Goal: Information Seeking & Learning: Learn about a topic

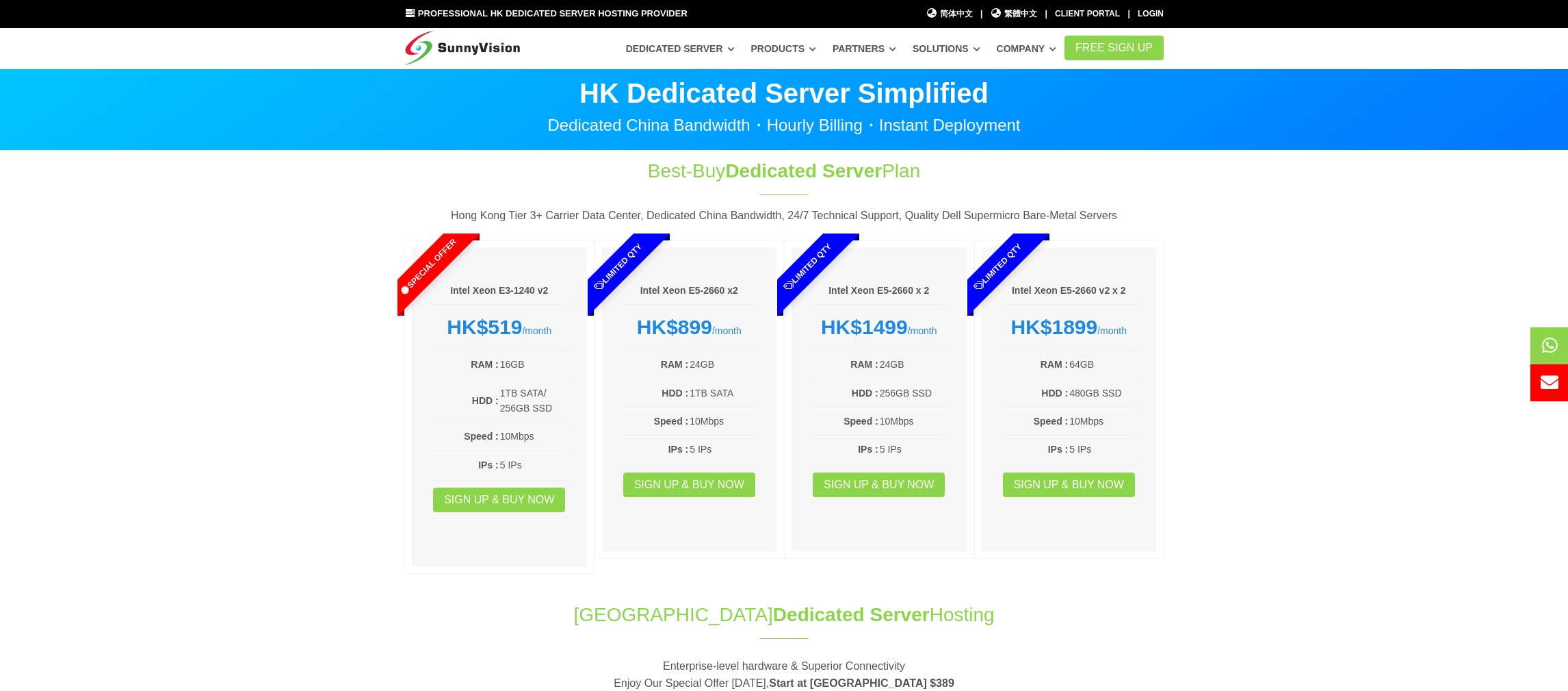
click at [351, 330] on section "Best-Buy Dedicated Server Plan Hong Kong Tier 3+ Carrier Data Center, Dedicated…" at bounding box center [784, 369] width 1568 height 436
click at [78, 334] on section "Best-Buy Dedicated Server Plan Hong Kong Tier 3+ Carrier Data Center, Dedicated…" at bounding box center [784, 369] width 1568 height 436
click at [1012, 17] on span "繁體中文" at bounding box center [1015, 14] width 47 height 13
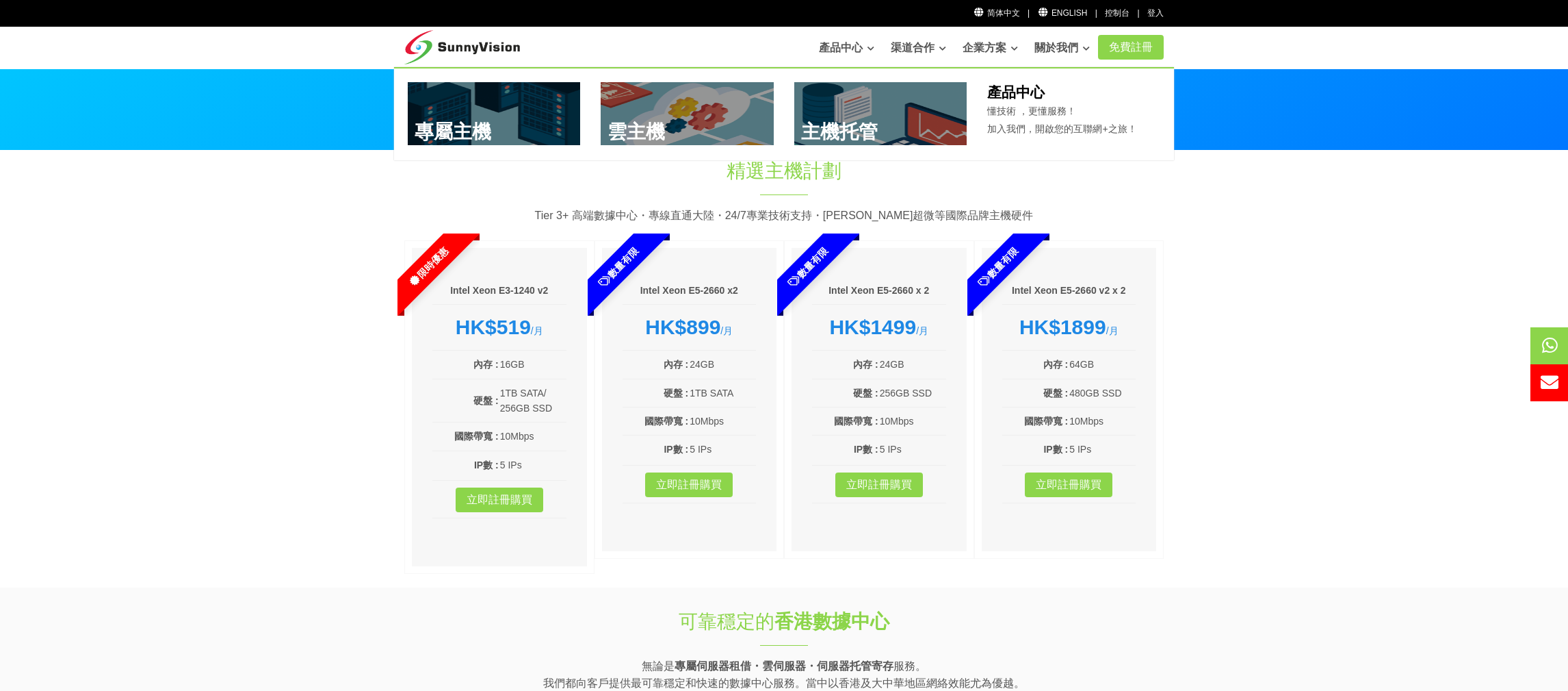
click at [515, 110] on link at bounding box center [494, 114] width 173 height 63
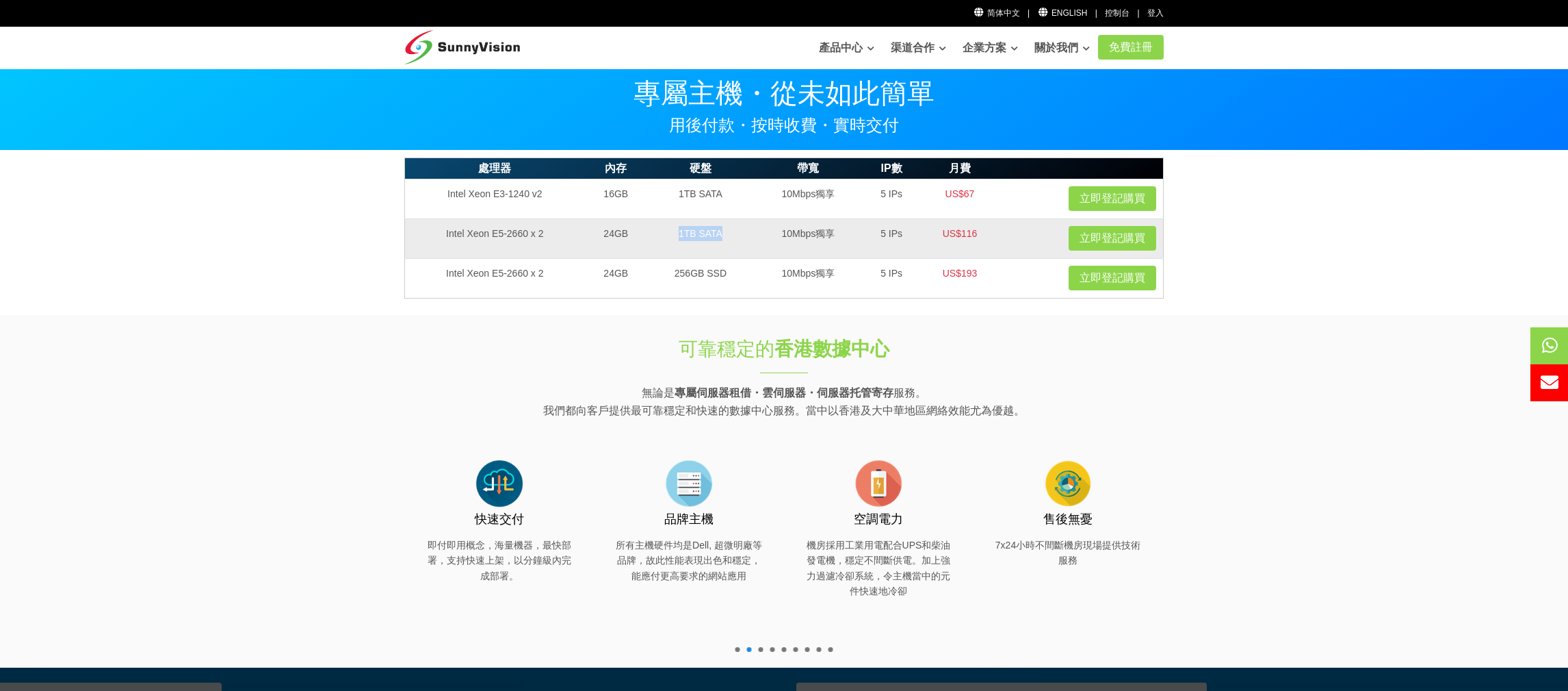
drag, startPoint x: 680, startPoint y: 238, endPoint x: 731, endPoint y: 238, distance: 51.0
click at [731, 238] on td "1TB SATA" at bounding box center [701, 238] width 107 height 39
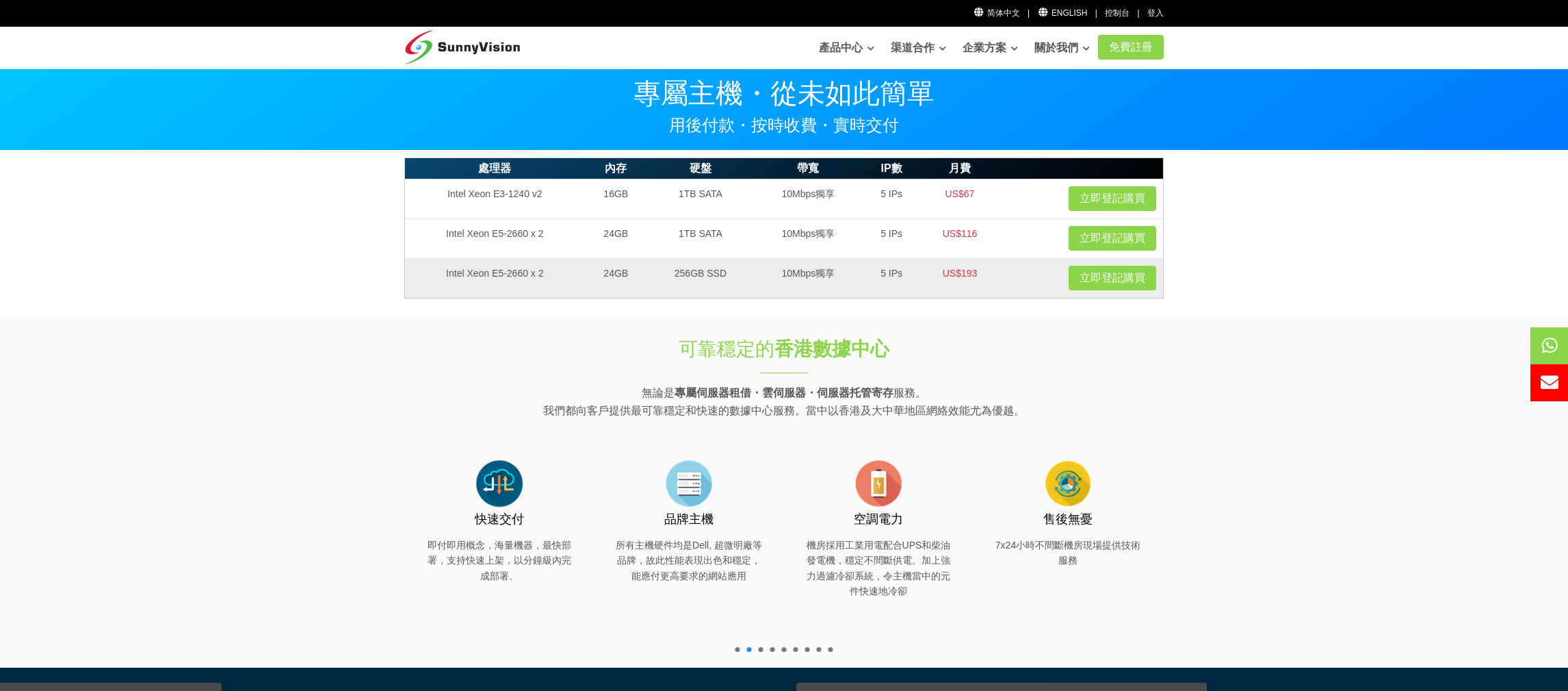
click at [689, 281] on td "256GB SSD" at bounding box center [701, 278] width 107 height 39
drag, startPoint x: 653, startPoint y: 275, endPoint x: 718, endPoint y: 275, distance: 65.0
click at [718, 275] on td "256GB SSD" at bounding box center [701, 278] width 107 height 39
click at [722, 275] on td "256GB SSD" at bounding box center [701, 278] width 107 height 39
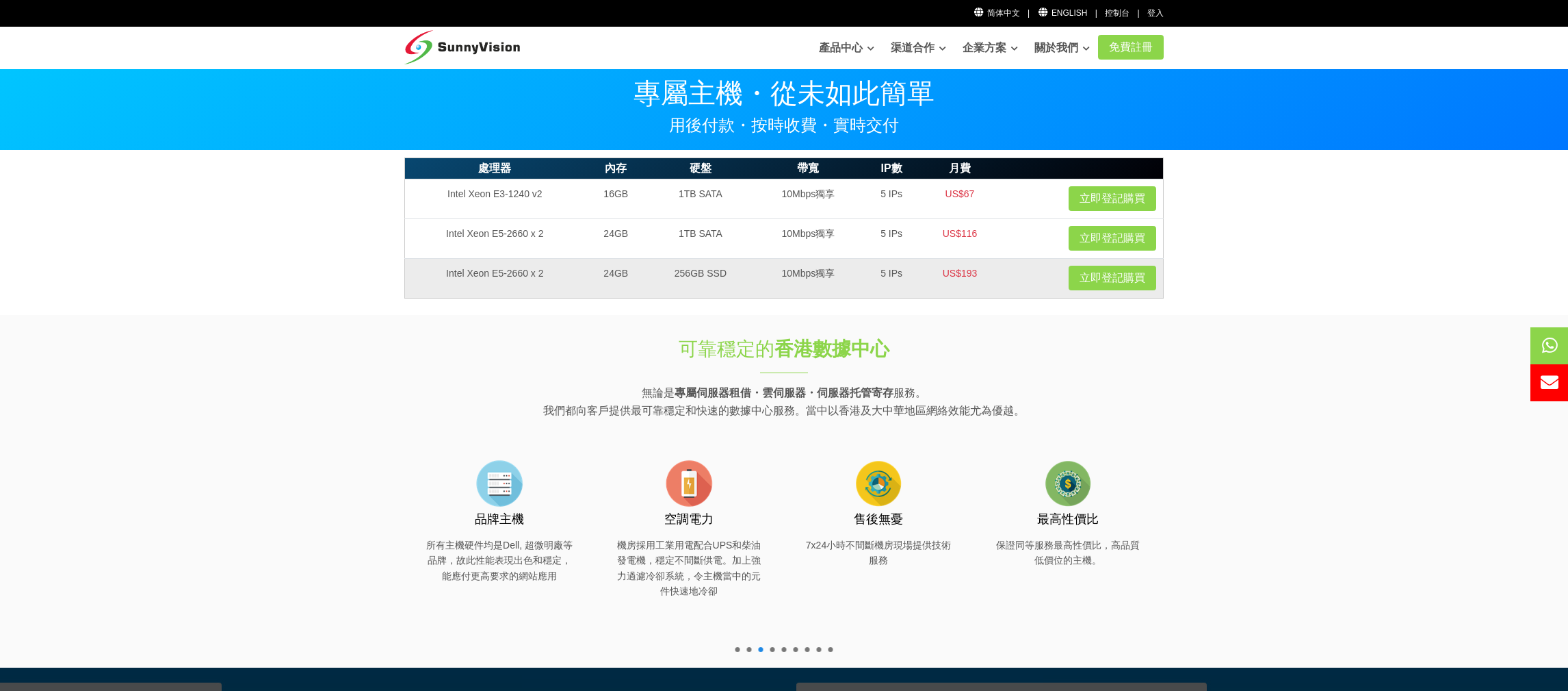
click at [667, 273] on td "256GB SSD" at bounding box center [701, 278] width 107 height 39
drag, startPoint x: 679, startPoint y: 272, endPoint x: 725, endPoint y: 276, distance: 46.2
click at [725, 276] on td "256GB SSD" at bounding box center [701, 278] width 107 height 39
click at [657, 279] on td "256GB SSD" at bounding box center [701, 278] width 107 height 39
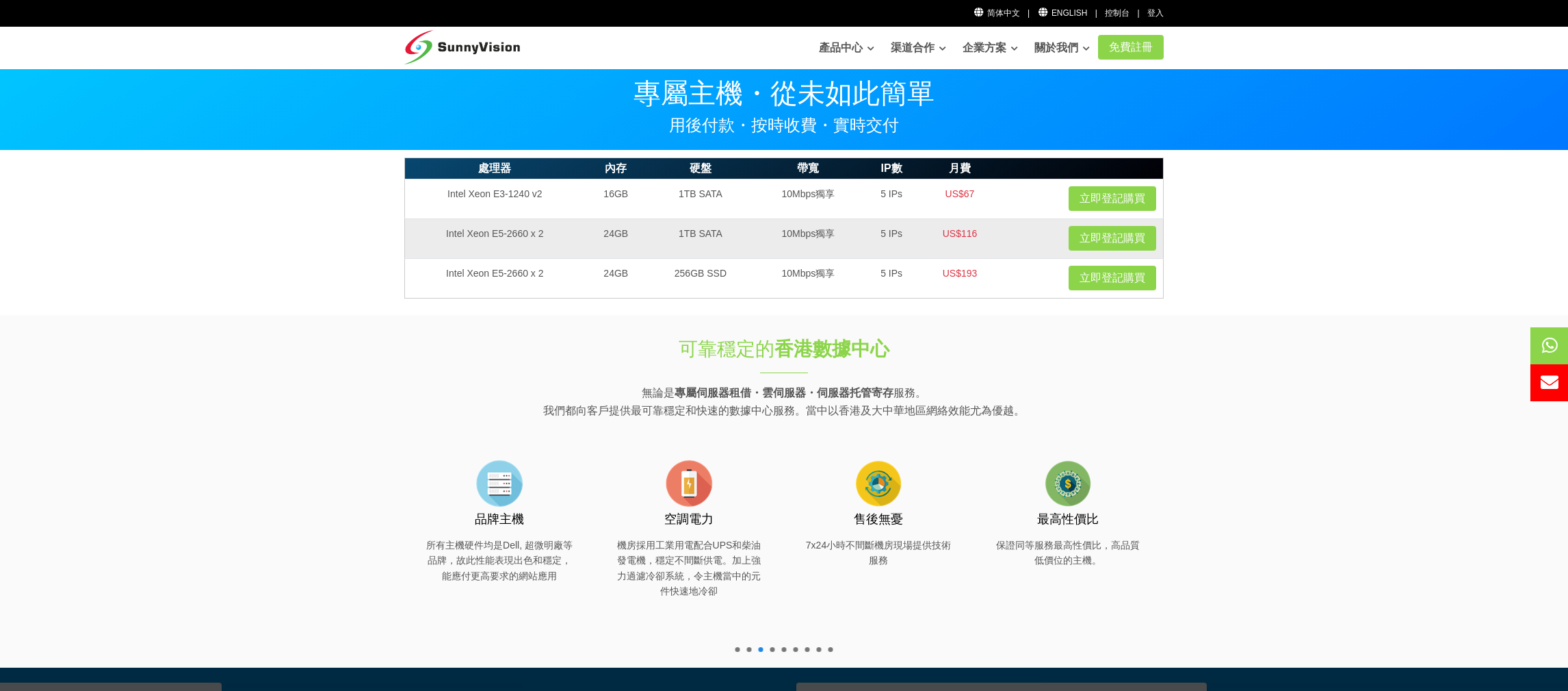
click at [645, 255] on td "24GB" at bounding box center [616, 238] width 62 height 39
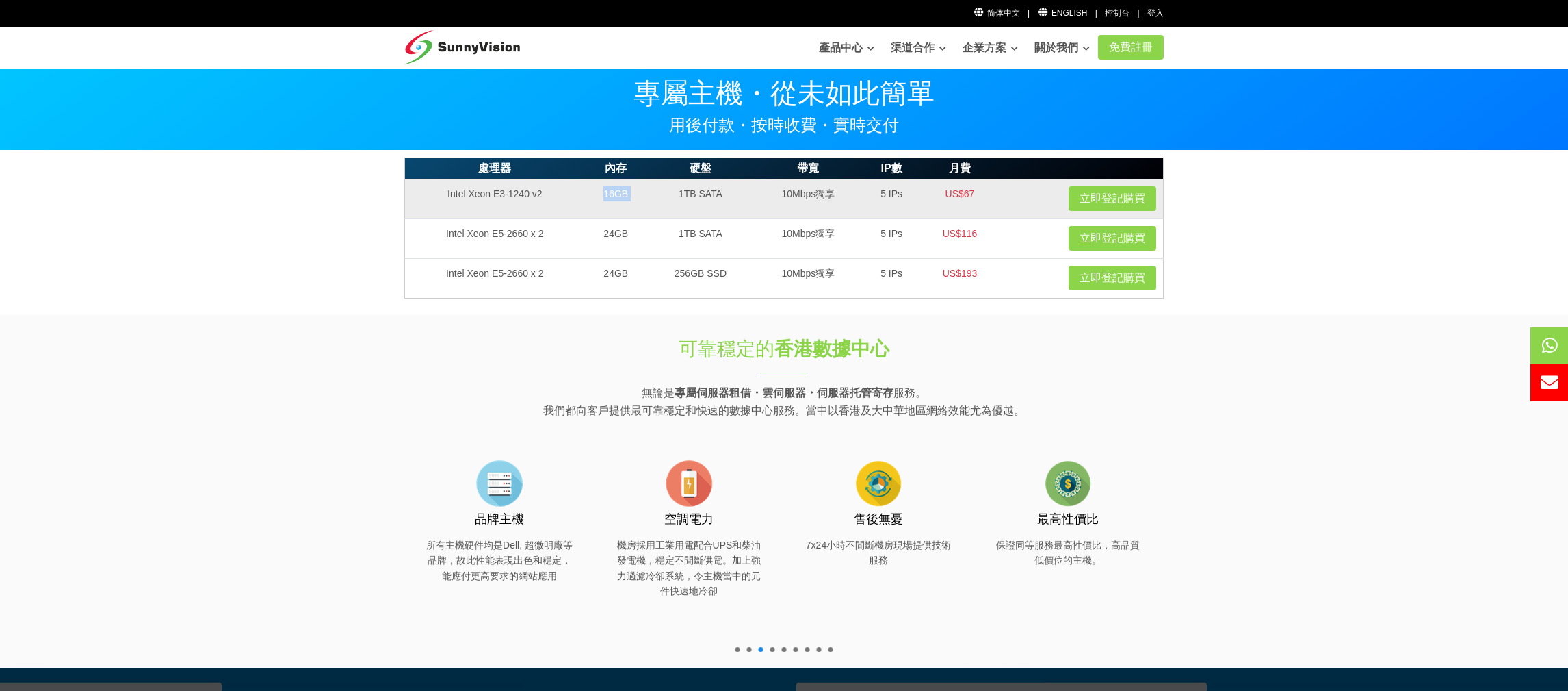
drag, startPoint x: 596, startPoint y: 195, endPoint x: 653, endPoint y: 199, distance: 57.1
click at [653, 199] on tr "Intel Xeon E3-1240 v2 16GB 1TB SATA 10Mbps獨享 5 IPs US$67 立即登記購買" at bounding box center [784, 198] width 759 height 39
click at [653, 199] on td "1TB SATA" at bounding box center [701, 198] width 107 height 39
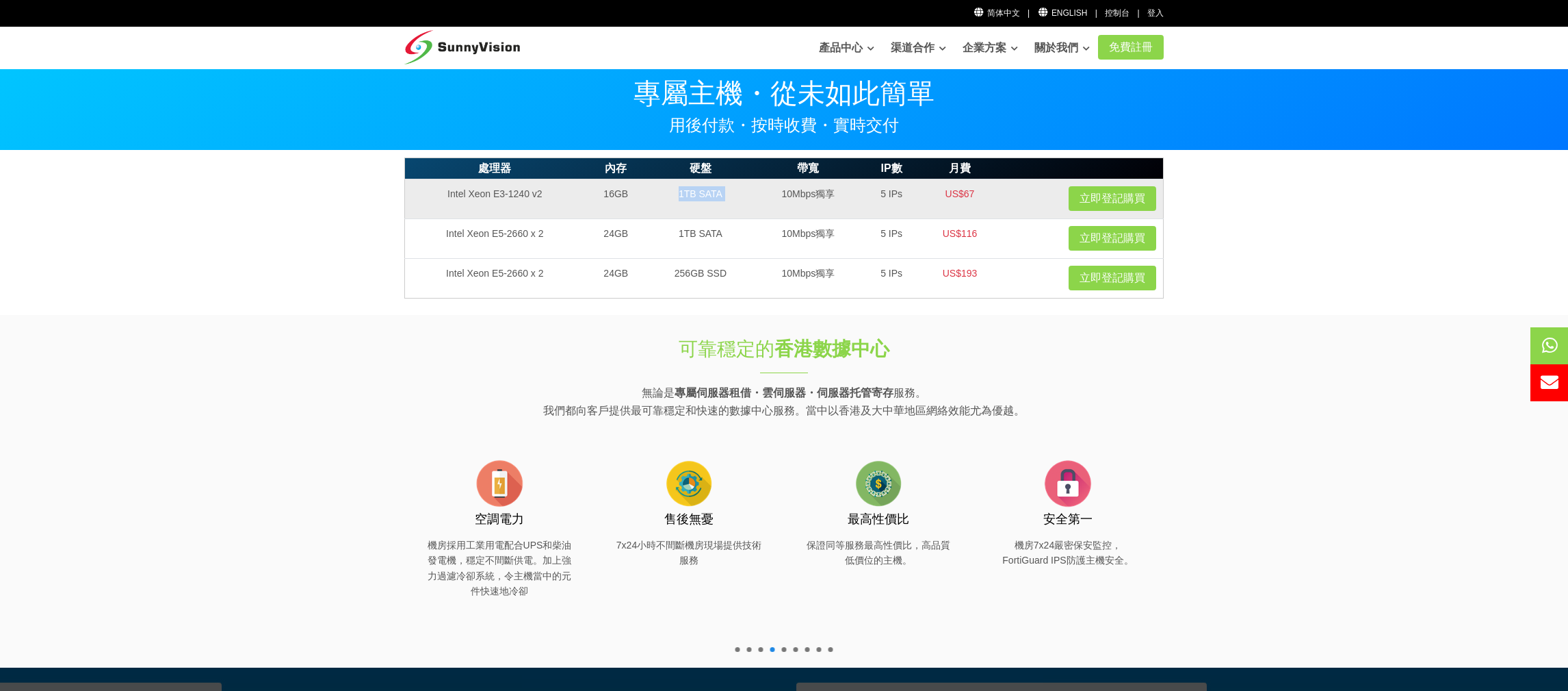
drag, startPoint x: 679, startPoint y: 197, endPoint x: 785, endPoint y: 198, distance: 106.0
click at [780, 197] on tr "Intel Xeon E3-1240 v2 16GB 1TB SATA 10Mbps獨享 5 IPs US$67 立即登記購買" at bounding box center [784, 198] width 759 height 39
click at [788, 198] on td "10Mbps獨享" at bounding box center [808, 198] width 109 height 39
click at [873, 200] on td "5 IPs" at bounding box center [892, 198] width 58 height 39
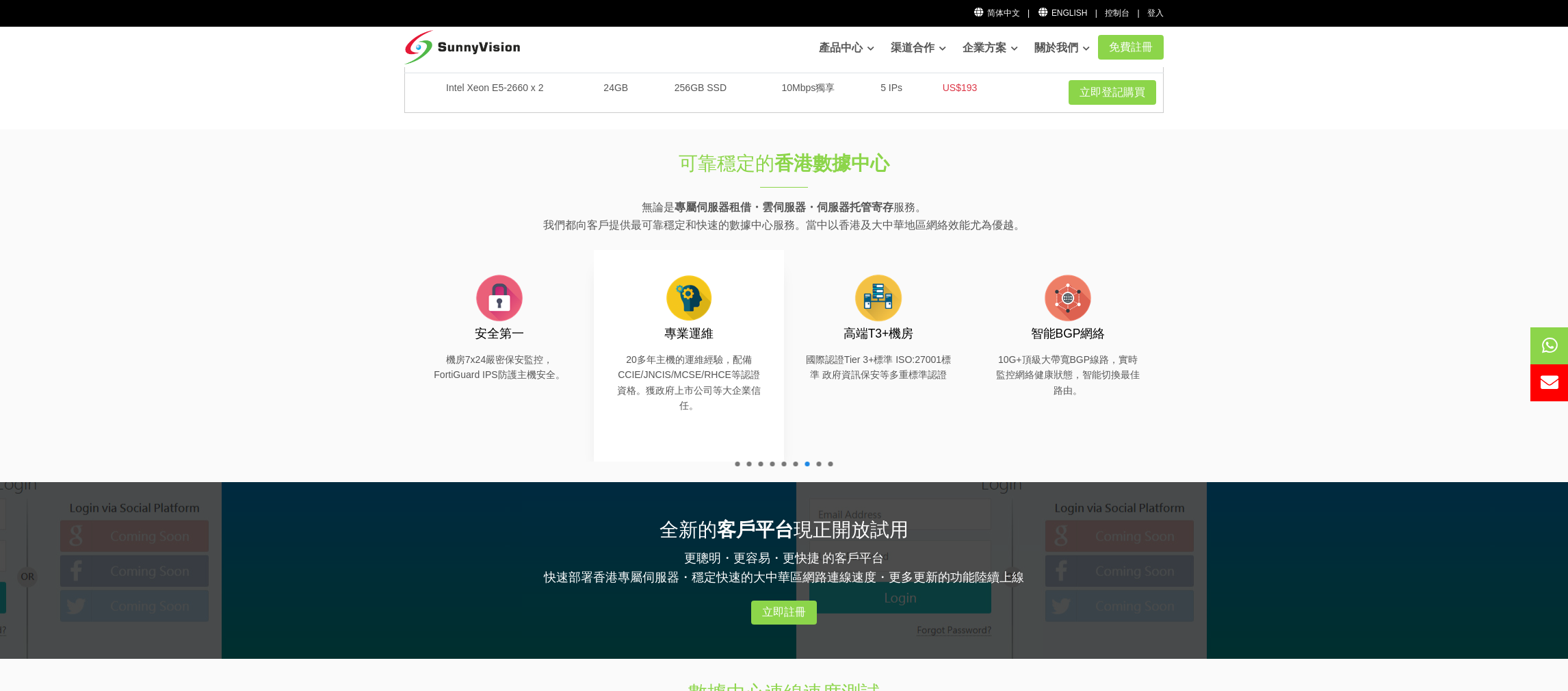
scroll to position [137, 0]
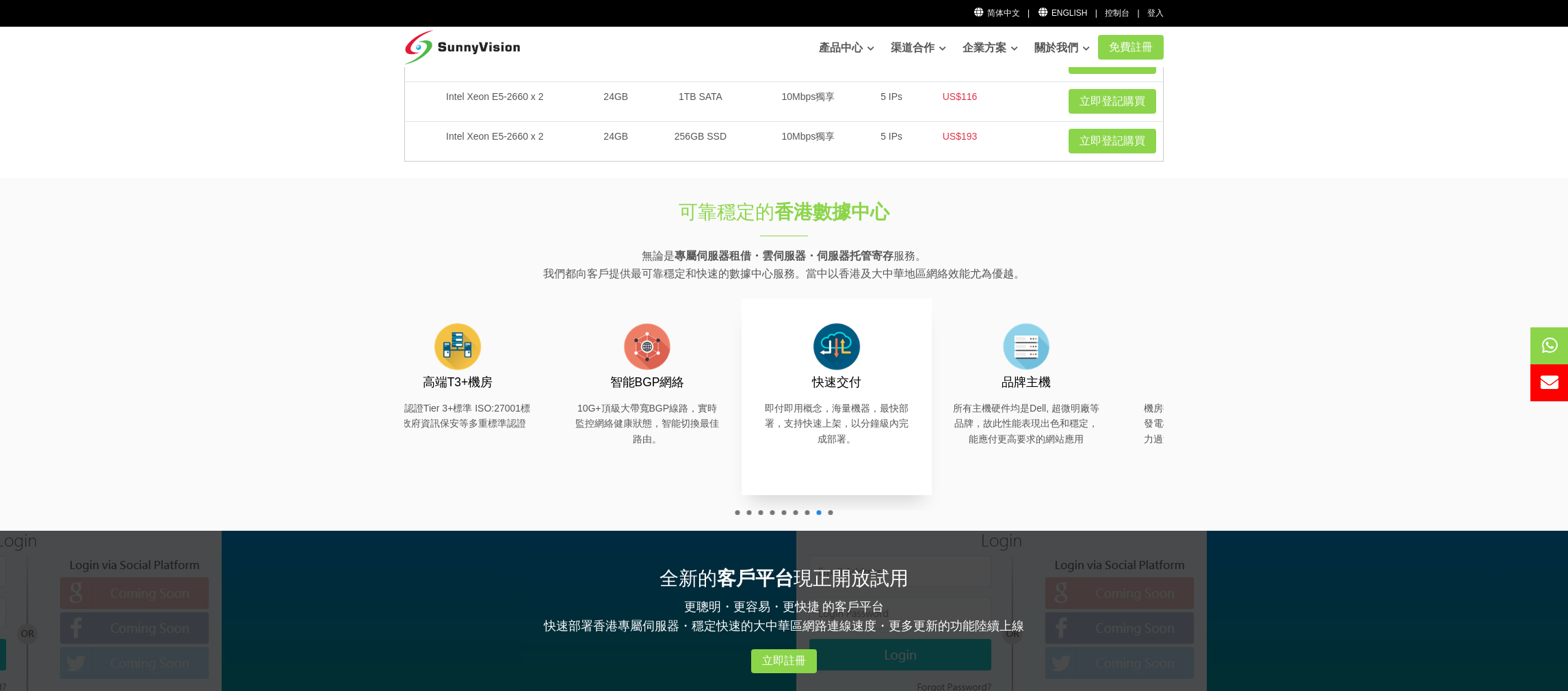
drag, startPoint x: 1045, startPoint y: 361, endPoint x: 673, endPoint y: 359, distance: 372.0
click at [809, 359] on img at bounding box center [837, 347] width 55 height 55
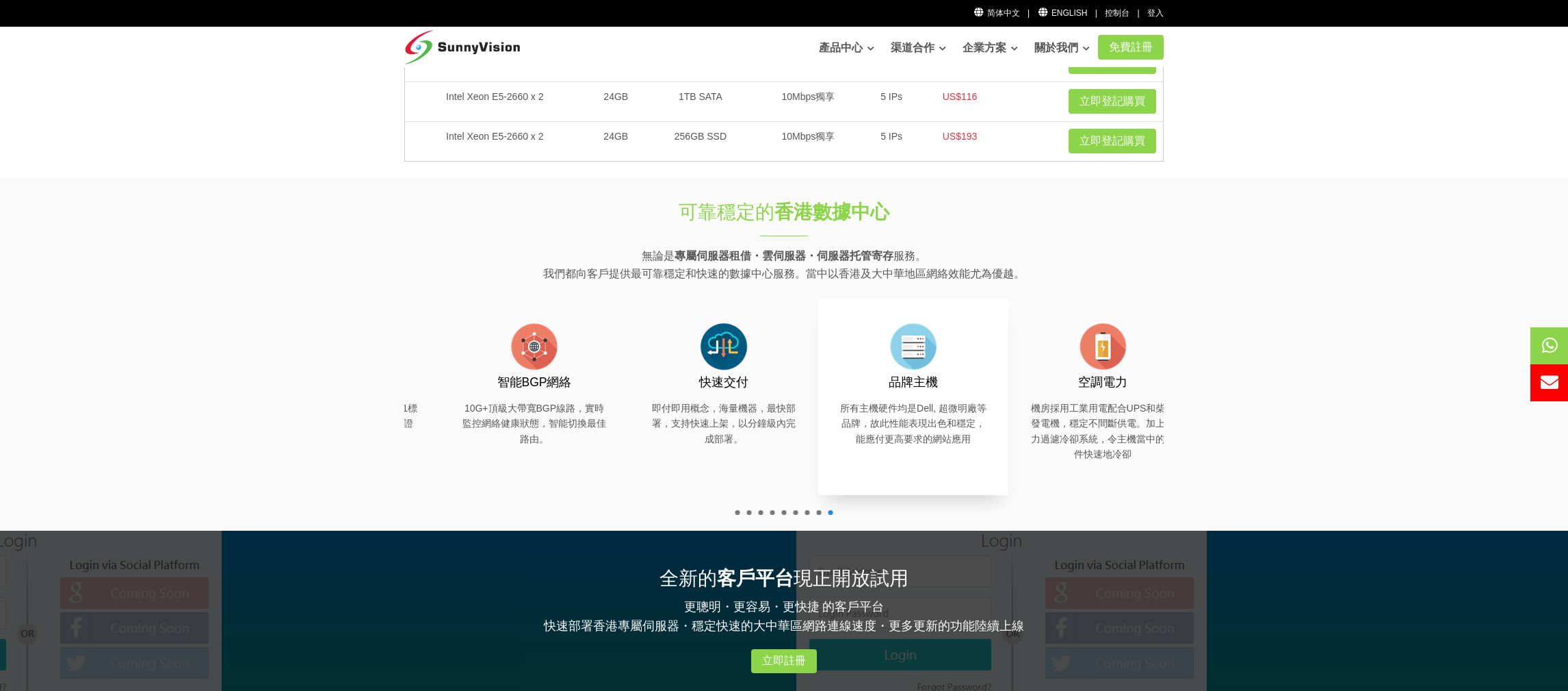
drag, startPoint x: 1063, startPoint y: 359, endPoint x: 731, endPoint y: 358, distance: 332.0
click at [839, 364] on div "品牌主機 所有主機硬件均是Dell, 超微明廠等品牌，故此性能表現出色和穩定，能應付更高要求的網站應用" at bounding box center [913, 383] width 149 height 128
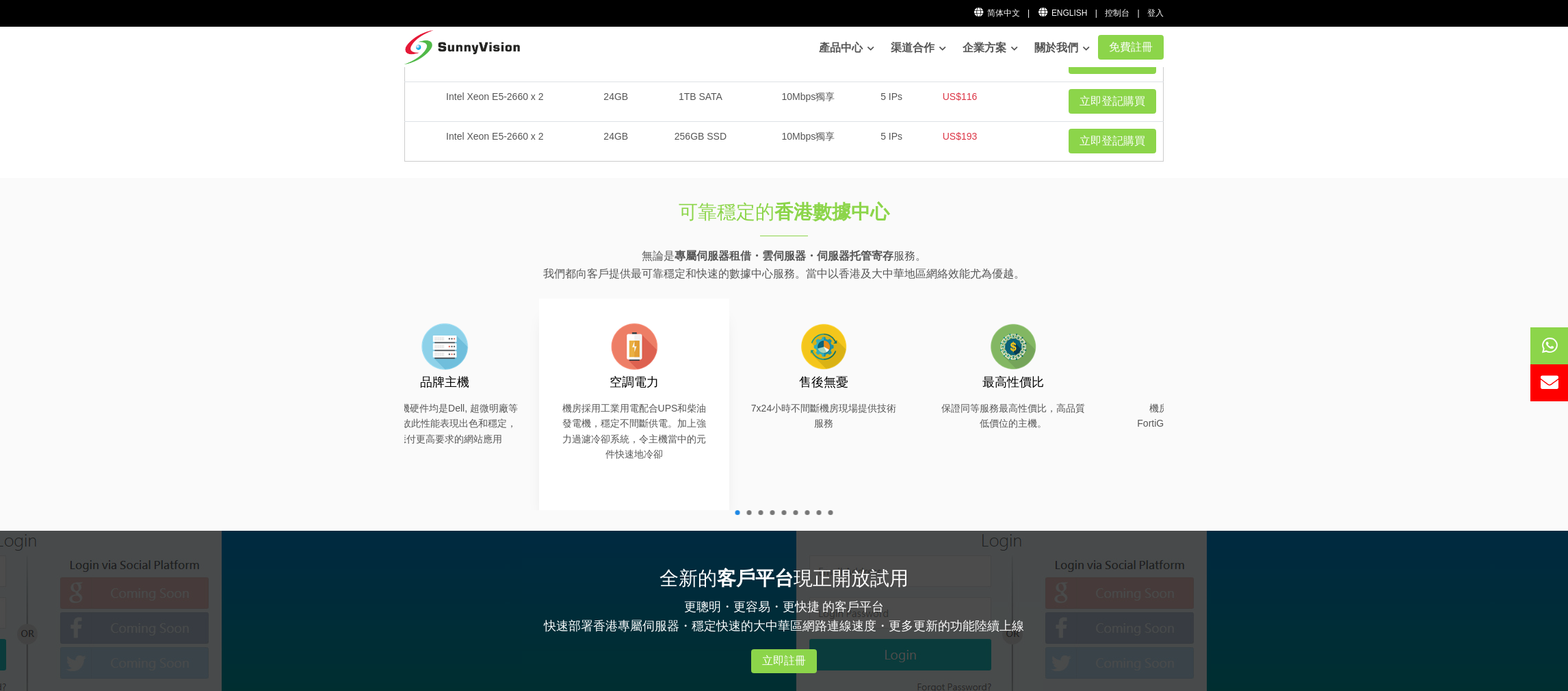
drag, startPoint x: 1014, startPoint y: 369, endPoint x: 576, endPoint y: 361, distance: 438.1
click at [576, 361] on div "空調電力 機房採用工業用電配合UPS和柴油發電機，穩定不間斷供電。加上強力過濾冷卻系統，令主機當中的元件快速地冷卻" at bounding box center [634, 390] width 149 height 143
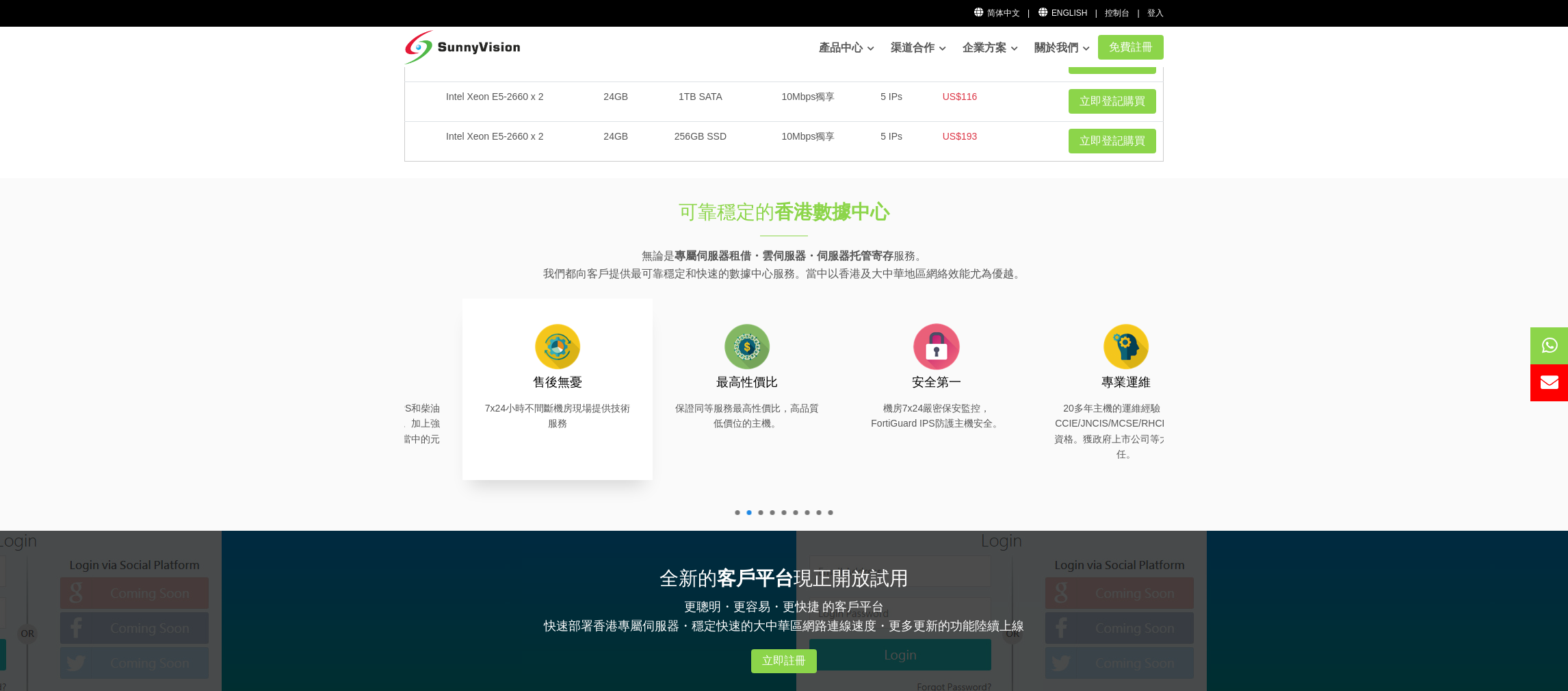
drag, startPoint x: 1075, startPoint y: 370, endPoint x: 521, endPoint y: 363, distance: 554.0
click at [530, 363] on img at bounding box center [558, 347] width 55 height 55
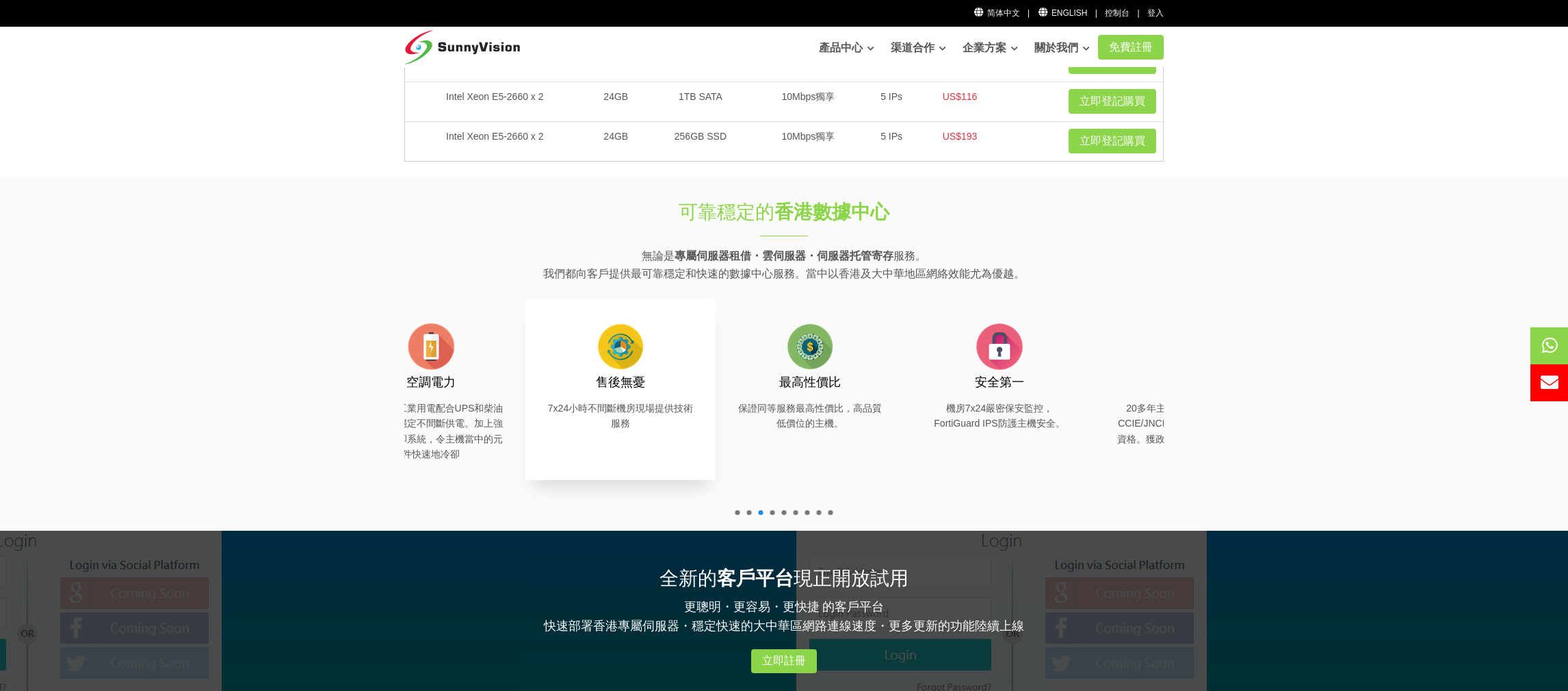
drag, startPoint x: 1102, startPoint y: 368, endPoint x: 605, endPoint y: 361, distance: 497.0
click at [736, 356] on div "最高性價比 保證同等服務最高性價比，高品質低價位的主機。" at bounding box center [810, 375] width 149 height 111
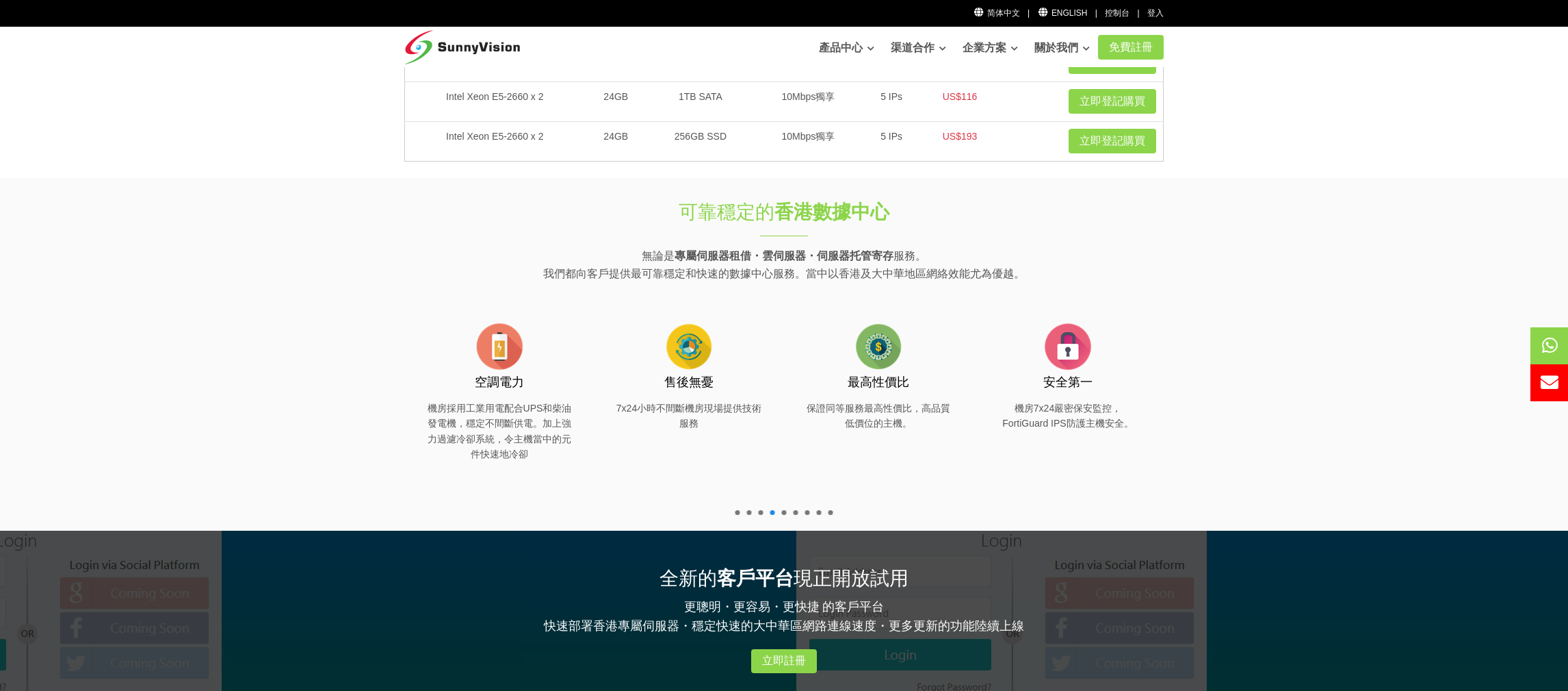
click at [834, 513] on ul at bounding box center [784, 512] width 105 height 4
click at [830, 513] on span at bounding box center [831, 512] width 4 height 4
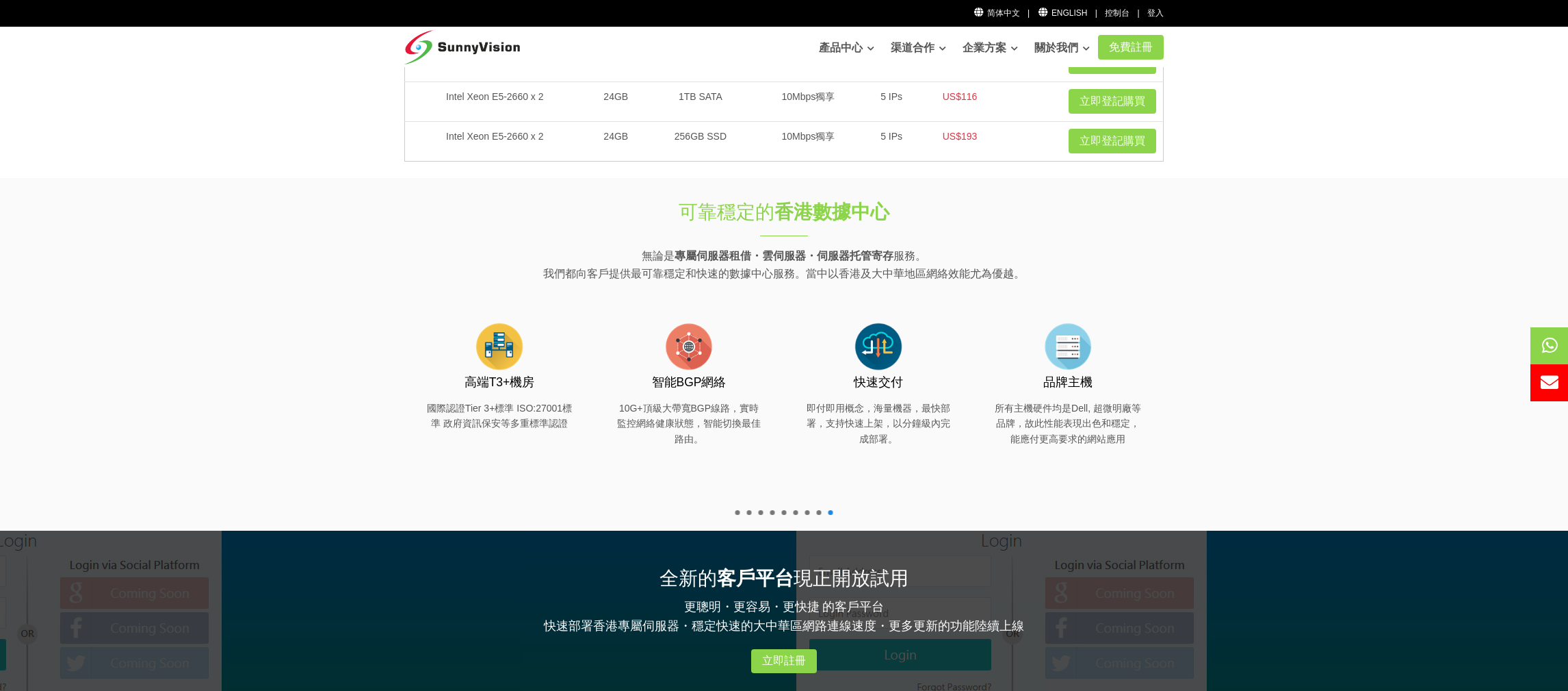
click at [831, 513] on span at bounding box center [831, 512] width 4 height 4
click at [823, 514] on ul at bounding box center [784, 512] width 105 height 4
click at [821, 514] on span at bounding box center [819, 512] width 4 height 4
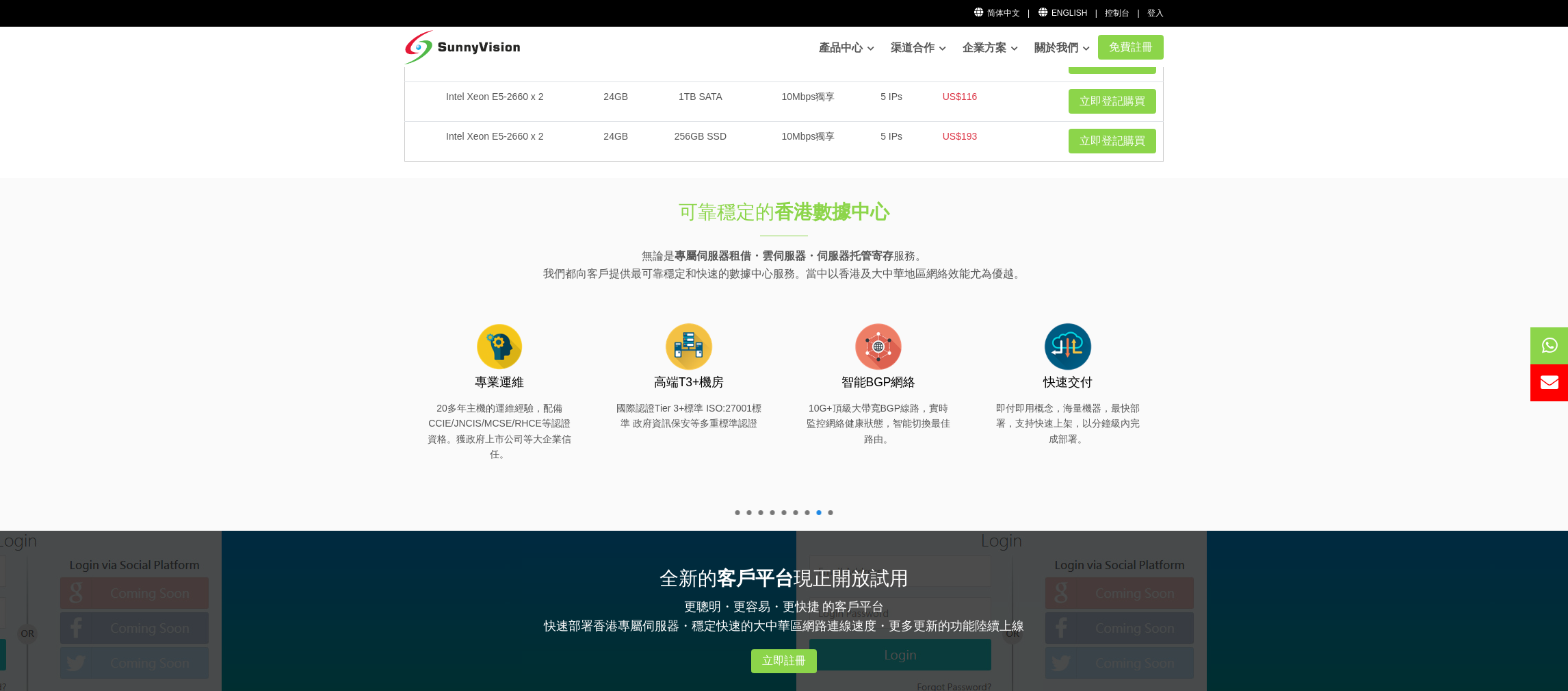
click at [812, 514] on ul at bounding box center [784, 512] width 105 height 4
click at [808, 514] on span at bounding box center [808, 512] width 4 height 4
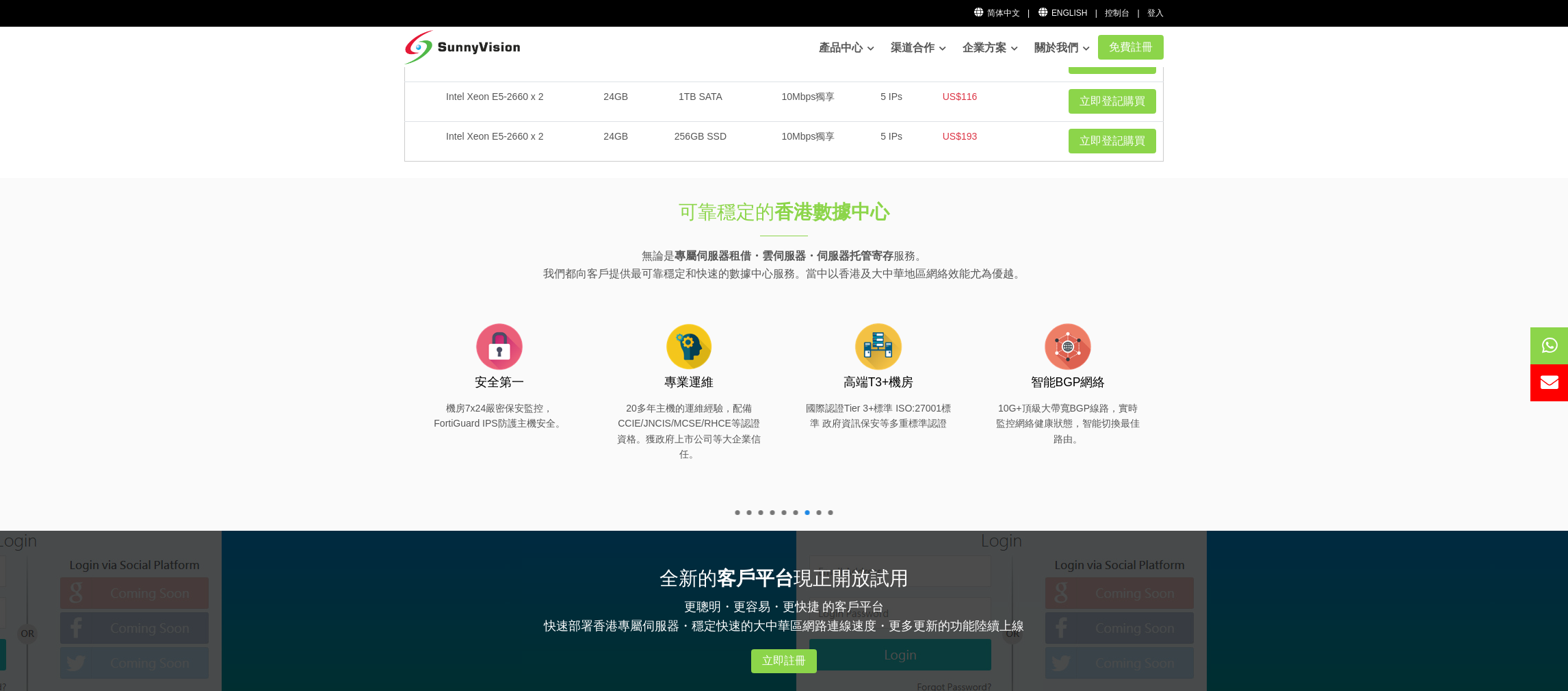
click at [796, 513] on span at bounding box center [796, 512] width 4 height 4
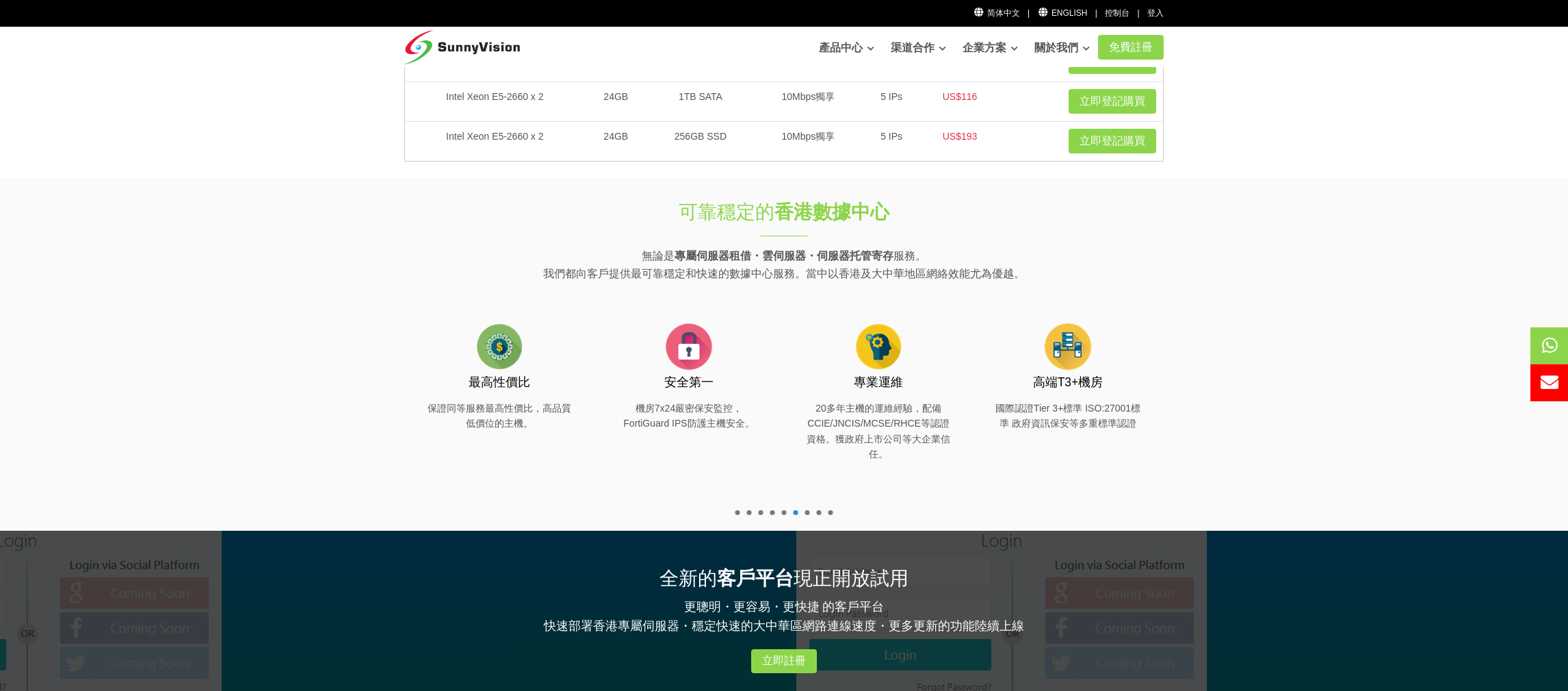
click at [784, 512] on span at bounding box center [784, 512] width 4 height 4
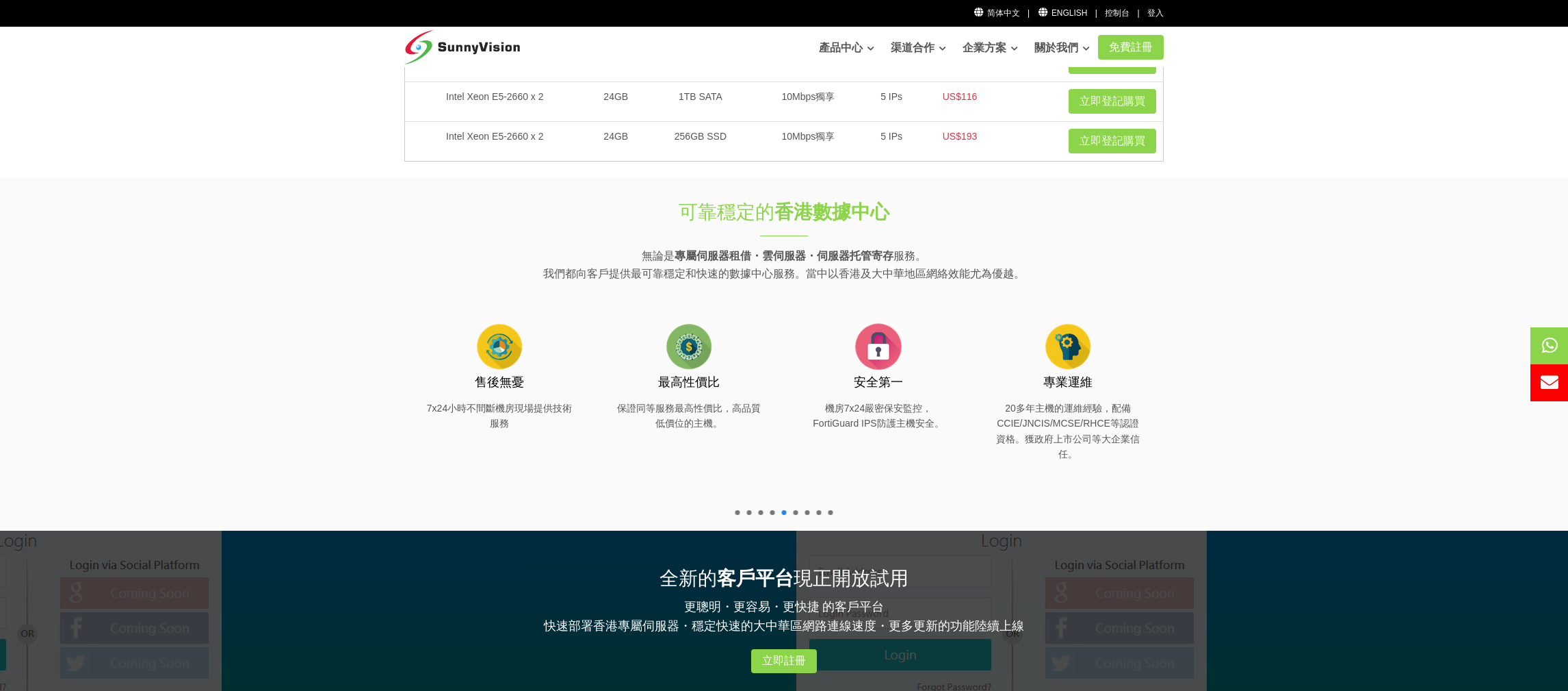
click at [780, 512] on ul at bounding box center [784, 512] width 105 height 4
click at [768, 512] on ul at bounding box center [784, 512] width 105 height 4
click at [755, 512] on ul at bounding box center [784, 512] width 105 height 4
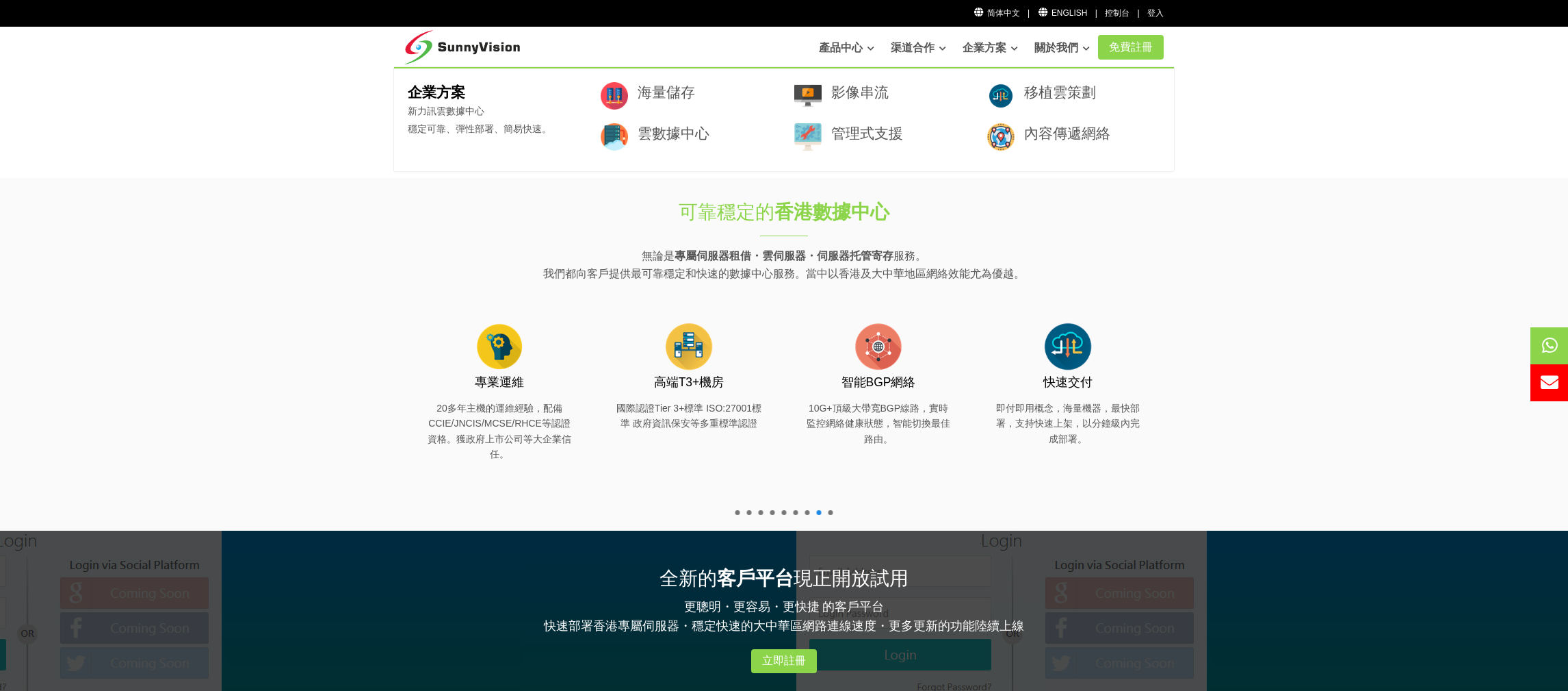
click at [449, 274] on p "無論是 專屬伺服器租借・雲伺服器・伺服器托管寄存 服務。 我們都向客戶提供最可靠穩定和快速的數據中心服務。當中以香港及大中華地區網絡效能尤為優越。" at bounding box center [784, 264] width 760 height 35
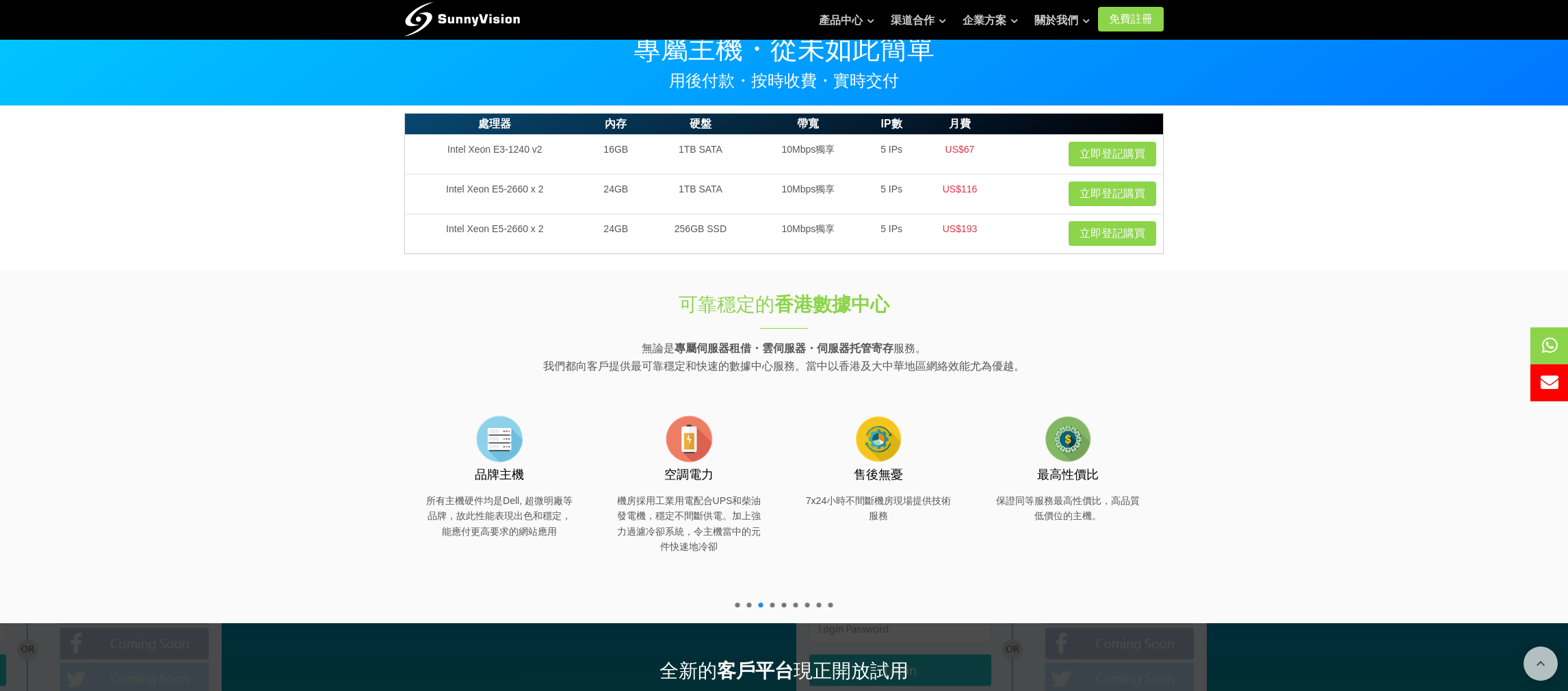
scroll to position [0, 0]
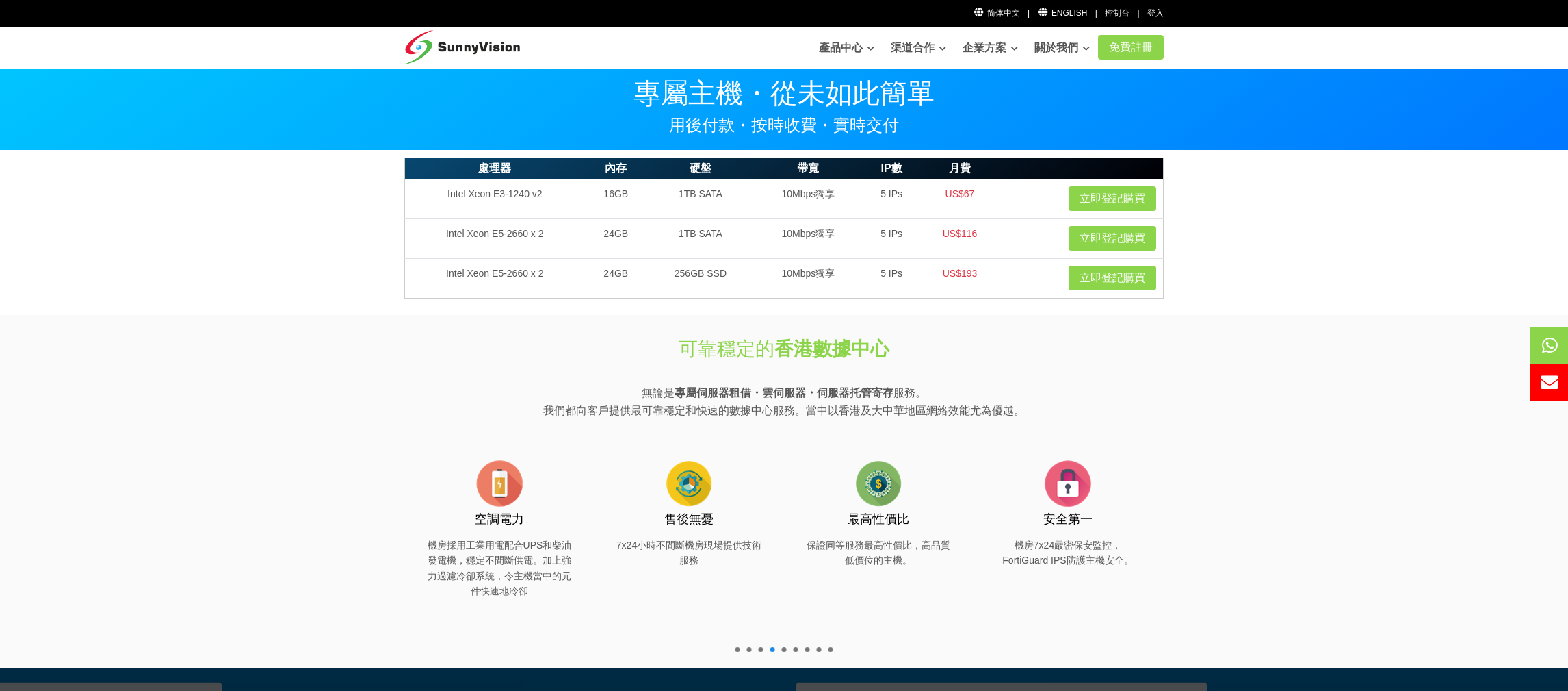
click at [189, 295] on section "處理器 內存 硬盤 帶寬 IP數 月費 Intel Xeon E3-1240 v2 16GB 1TB SATA 10Mbps獨享 5 IPs US$67 立即…" at bounding box center [784, 232] width 1568 height 164
